Goal: Task Accomplishment & Management: Manage account settings

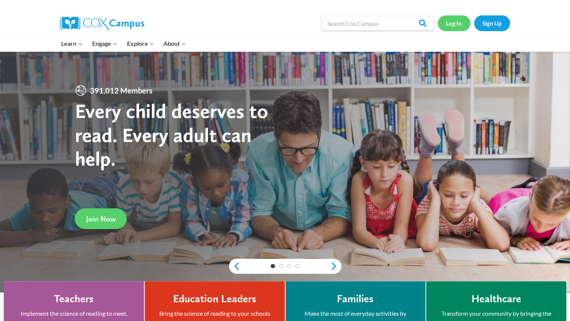
click at [450, 24] on link "Log In" at bounding box center [454, 22] width 33 height 15
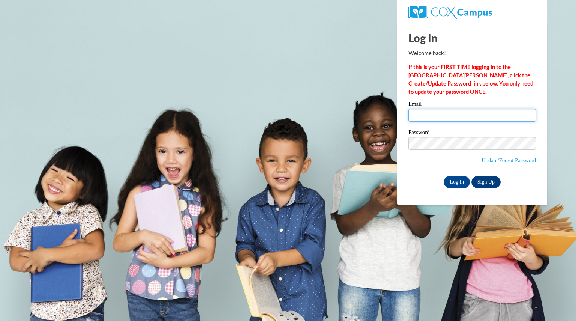
click at [440, 112] on input "Email" at bounding box center [472, 115] width 128 height 13
type input "hoffmanpatrish@aasd.k12.wi.us"
click at [456, 134] on label "Password" at bounding box center [472, 133] width 128 height 8
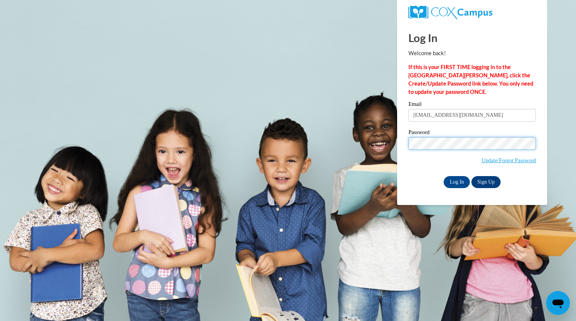
click at [444, 176] on input "Log In" at bounding box center [457, 182] width 26 height 12
click at [458, 183] on input "Log In" at bounding box center [457, 182] width 26 height 12
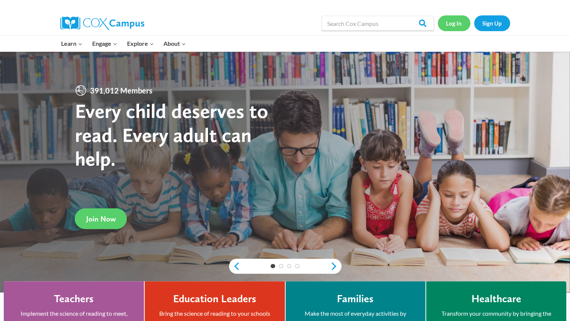
click at [456, 23] on link "Log In" at bounding box center [454, 22] width 33 height 15
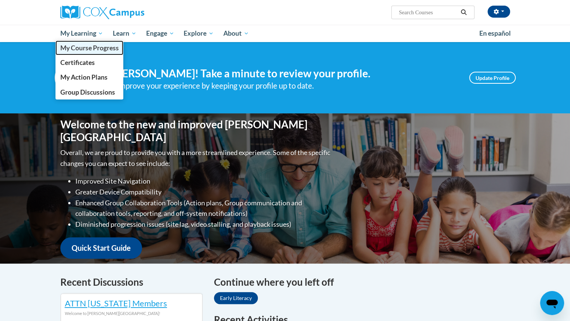
click at [90, 48] on span "My Course Progress" at bounding box center [89, 48] width 59 height 8
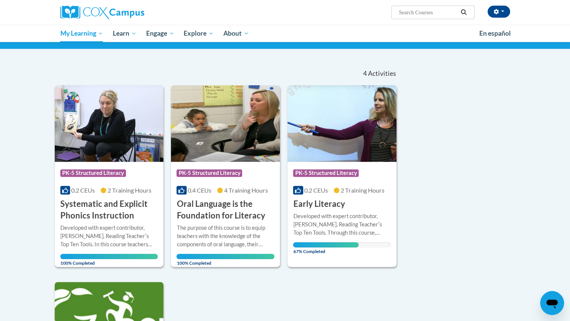
scroll to position [50, 0]
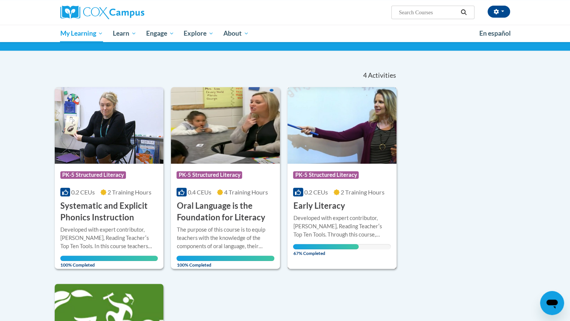
click at [378, 146] on img at bounding box center [342, 125] width 109 height 77
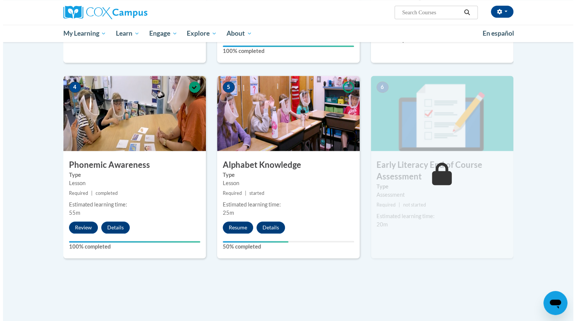
scroll to position [358, 0]
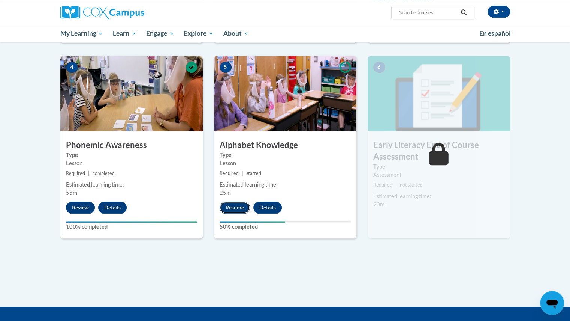
click at [239, 205] on button "Resume" at bounding box center [235, 207] width 30 height 12
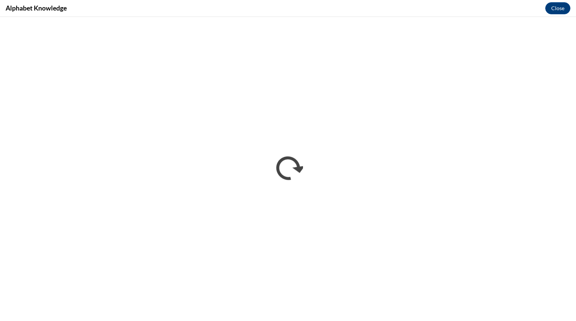
scroll to position [0, 0]
